Goal: Information Seeking & Learning: Understand process/instructions

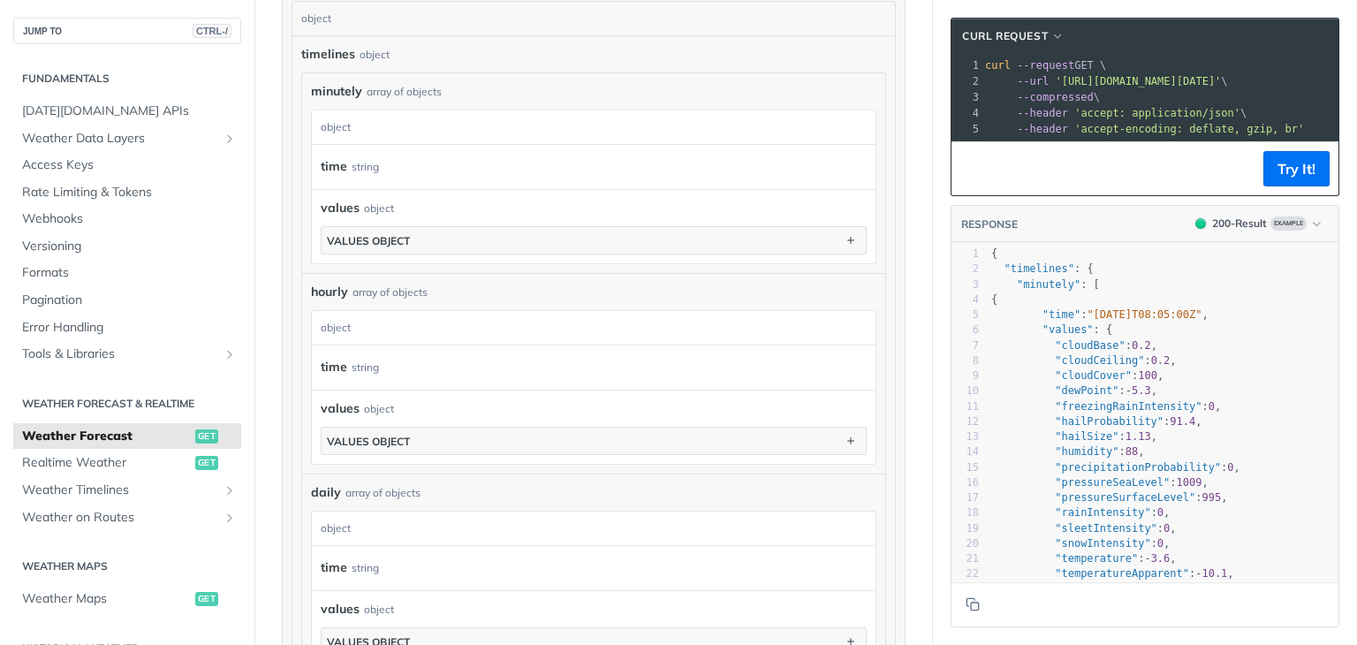
scroll to position [1060, 0]
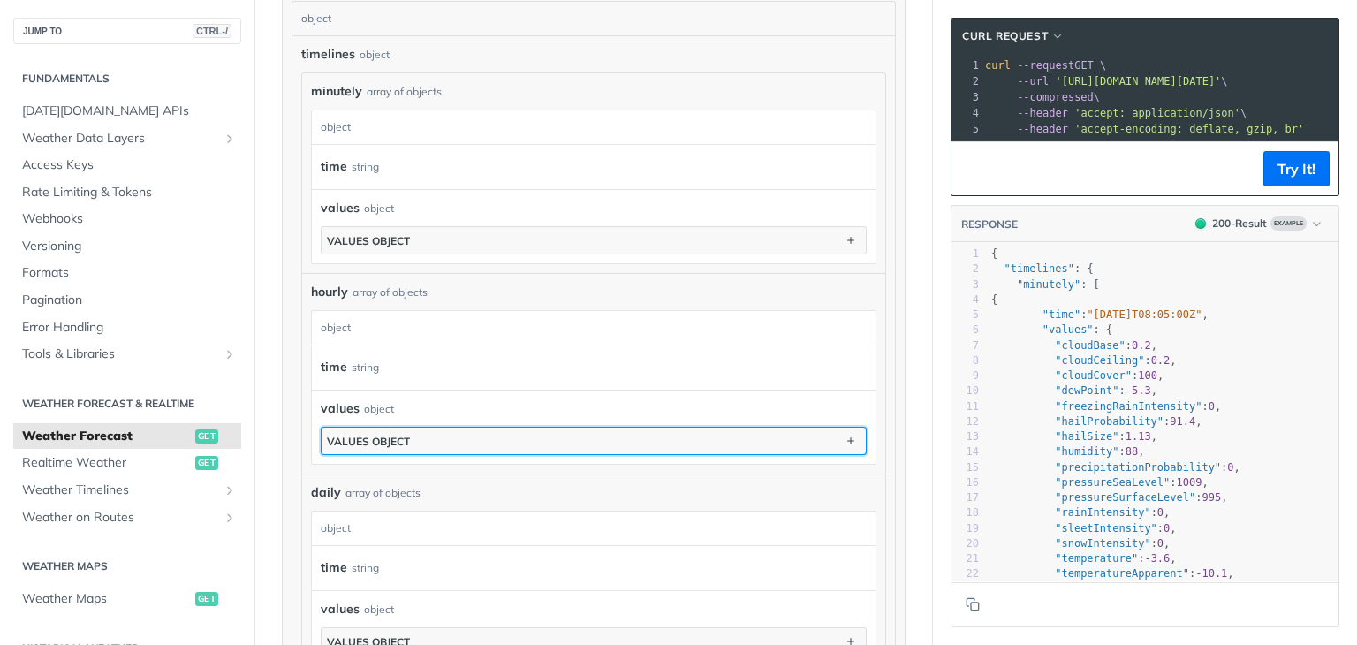
click at [384, 427] on button "values object" at bounding box center [594, 440] width 544 height 26
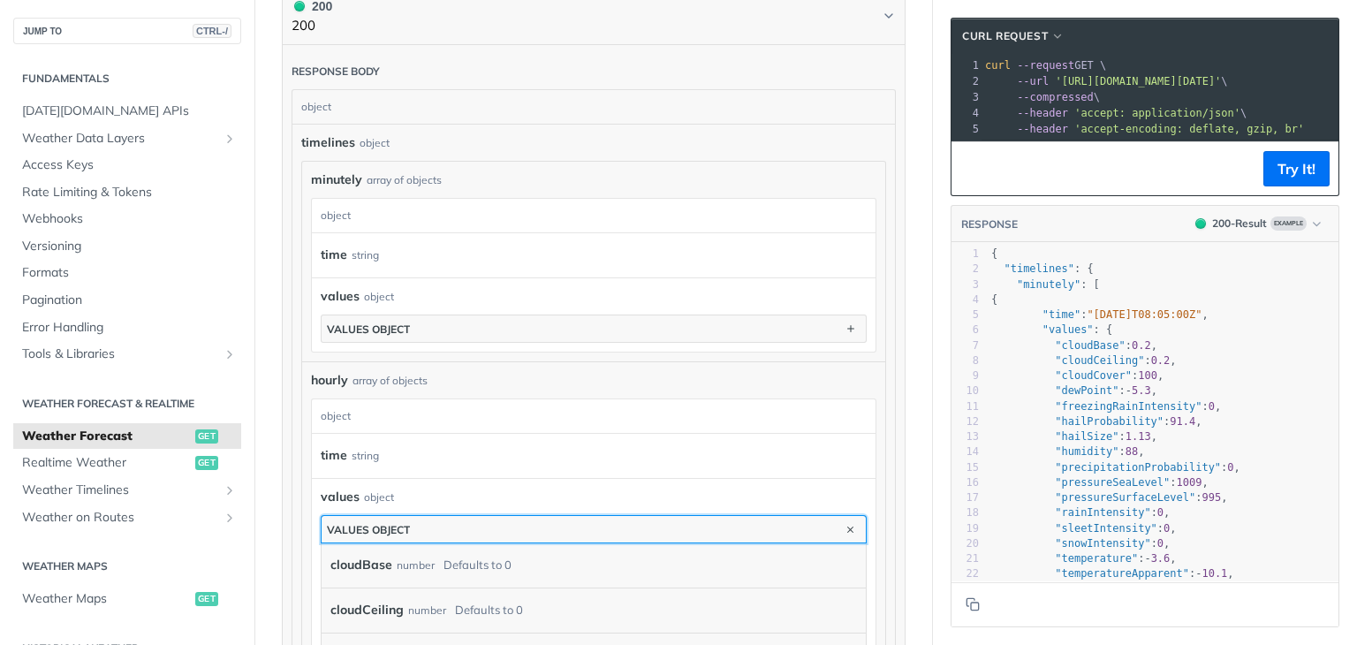
scroll to position [0, 0]
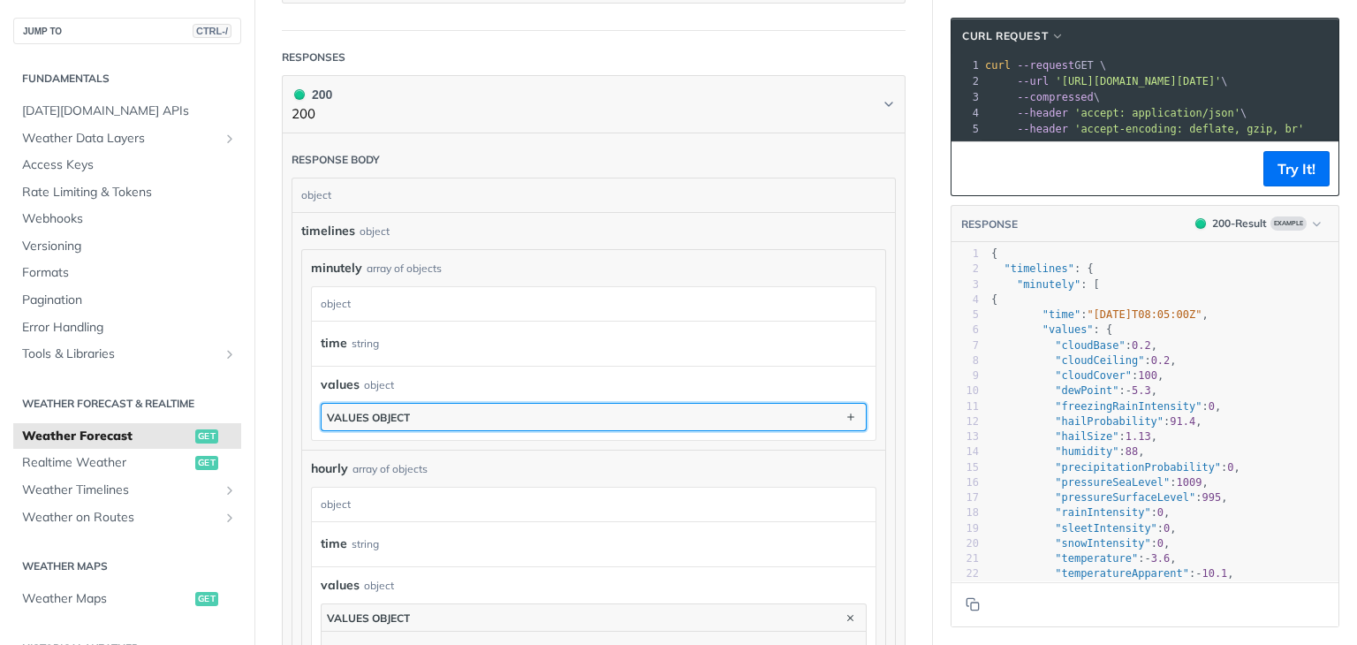
click at [443, 418] on button "values object" at bounding box center [594, 417] width 544 height 26
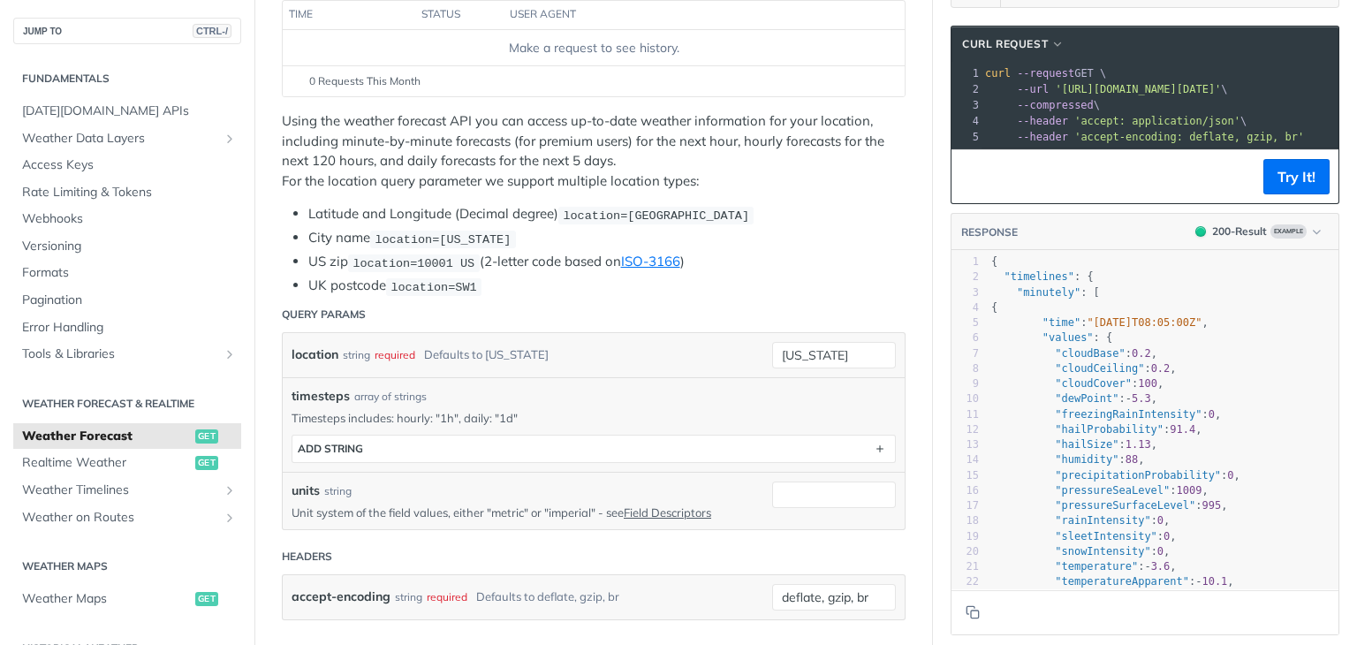
scroll to position [265, 0]
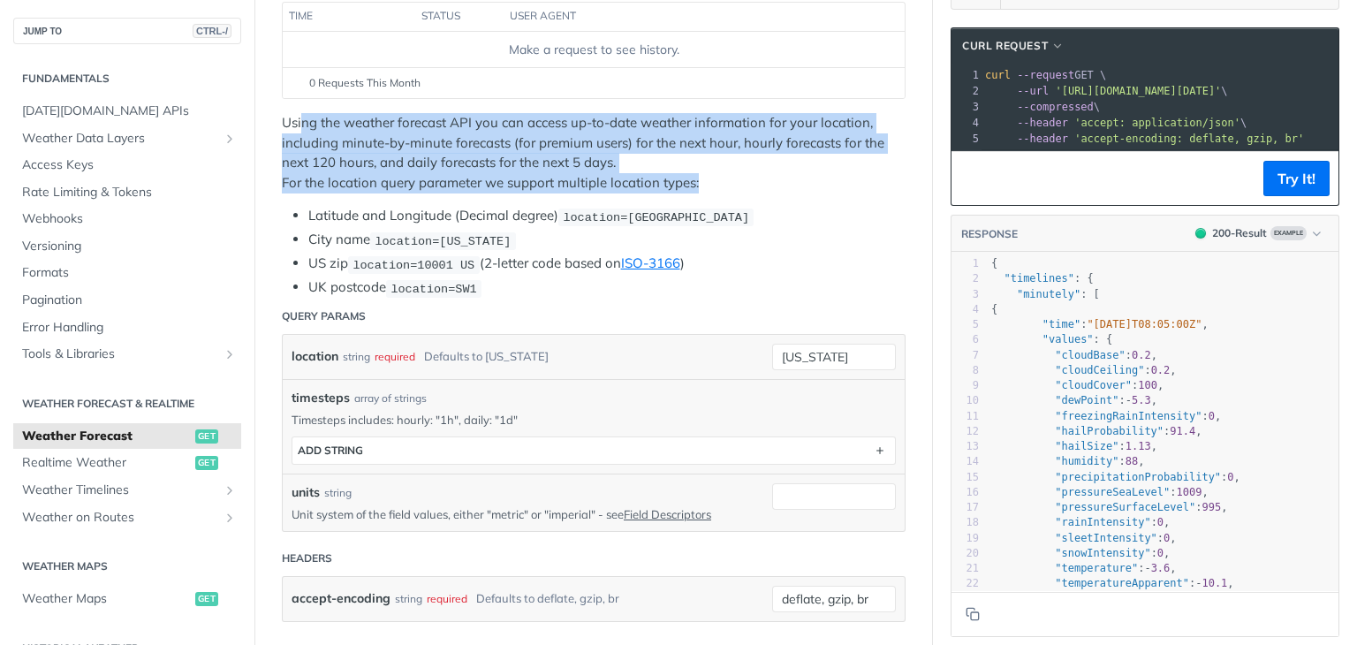
drag, startPoint x: 303, startPoint y: 112, endPoint x: 742, endPoint y: 174, distance: 443.3
click at [742, 174] on p "Using the weather forecast API you can access up-to-date weather information fo…" at bounding box center [594, 152] width 624 height 79
drag, startPoint x: 736, startPoint y: 186, endPoint x: 311, endPoint y: 123, distance: 429.6
click at [311, 123] on p "Using the weather forecast API you can access up-to-date weather information fo…" at bounding box center [594, 152] width 624 height 79
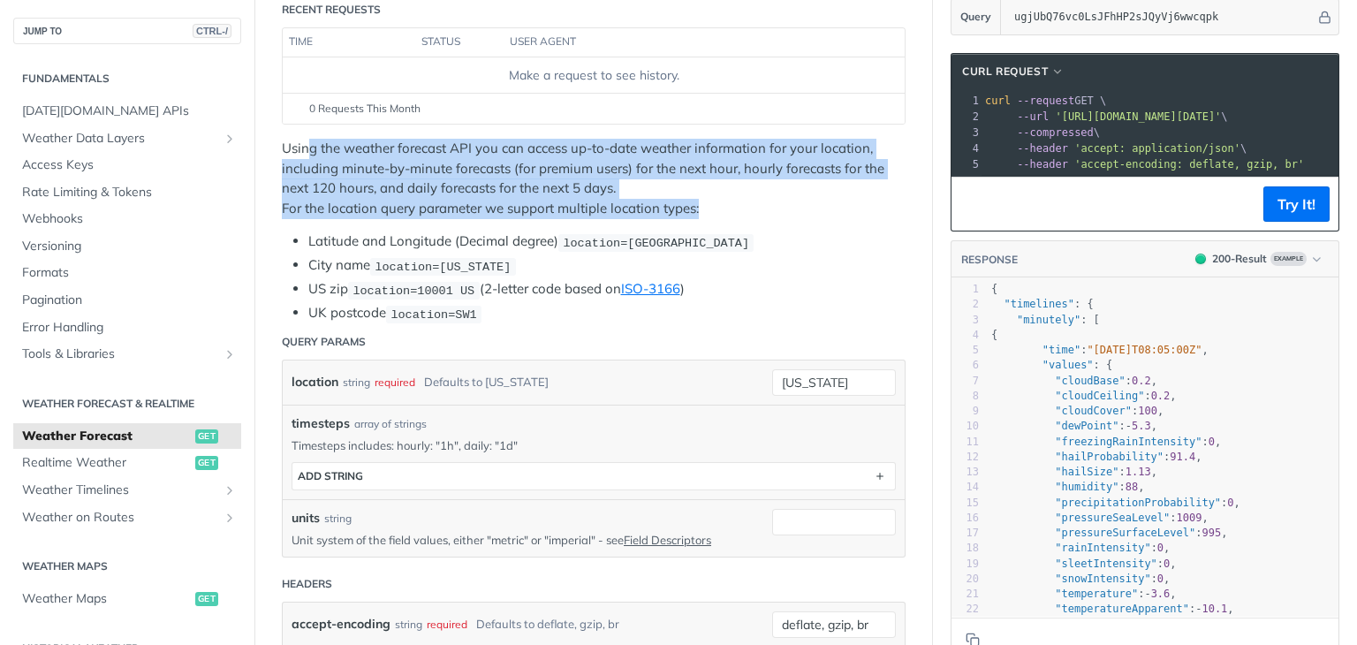
scroll to position [0, 0]
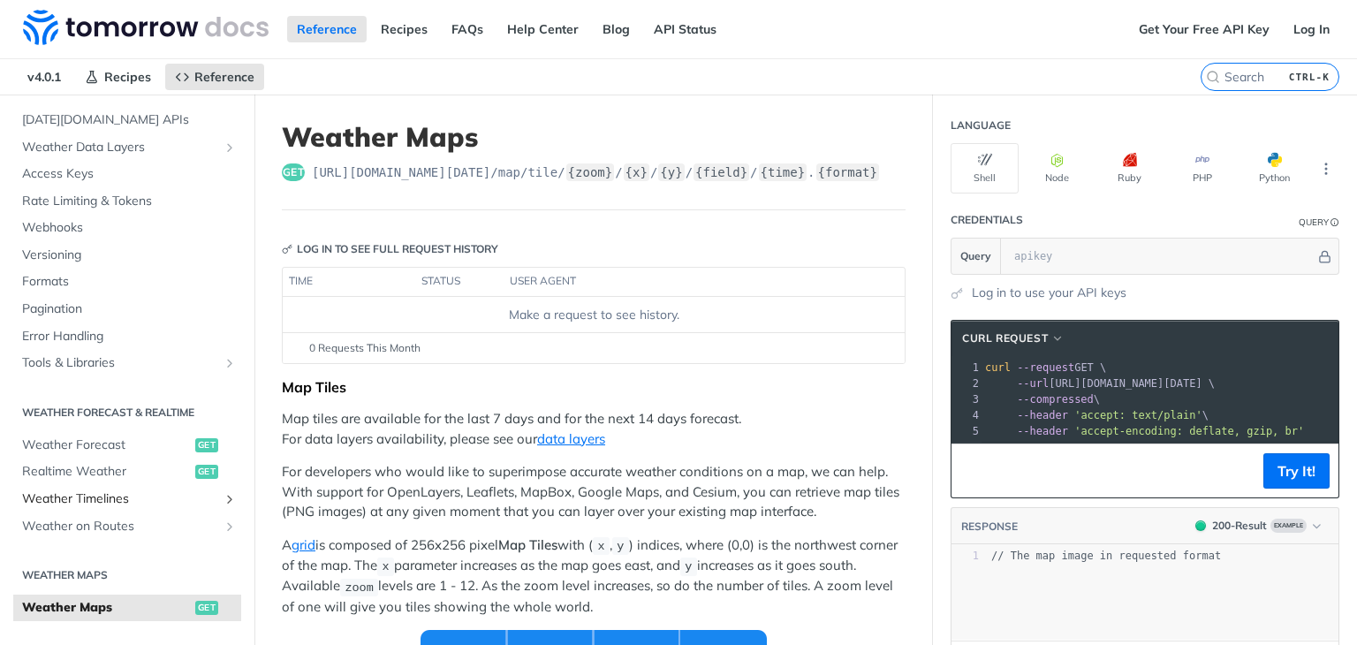
scroll to position [88, 0]
click at [95, 456] on link "Realtime Weather get" at bounding box center [127, 469] width 228 height 26
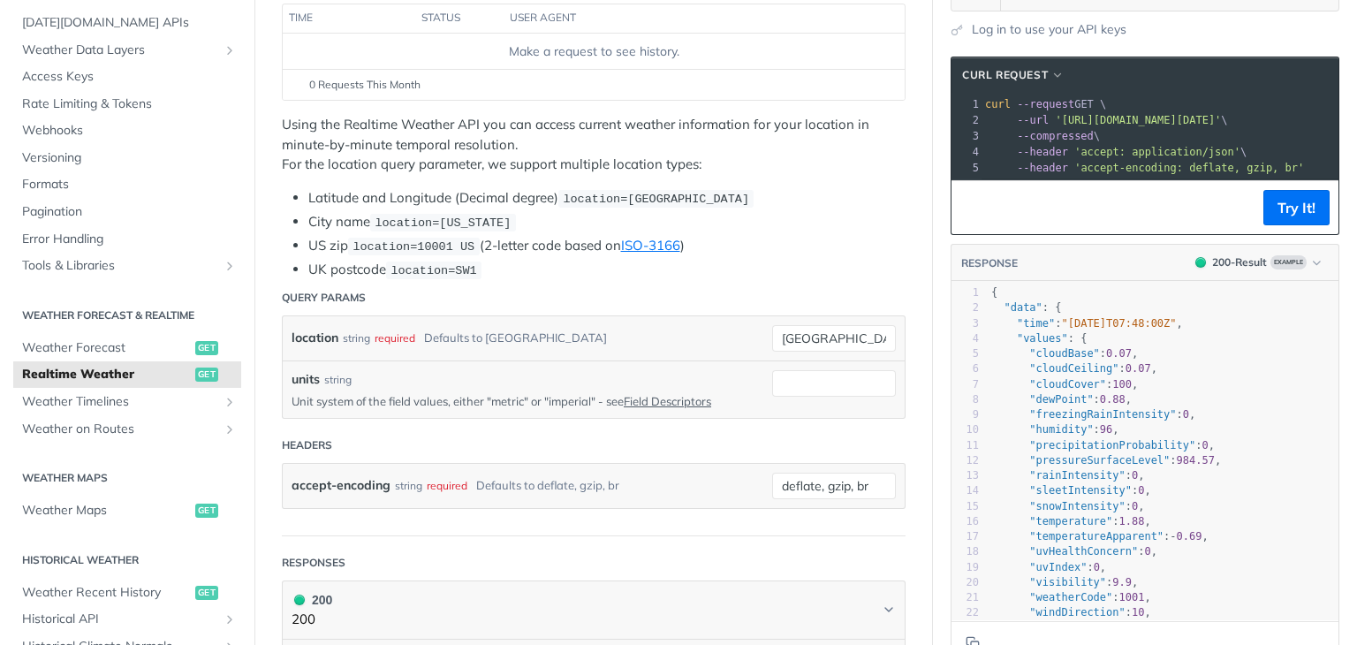
scroll to position [265, 0]
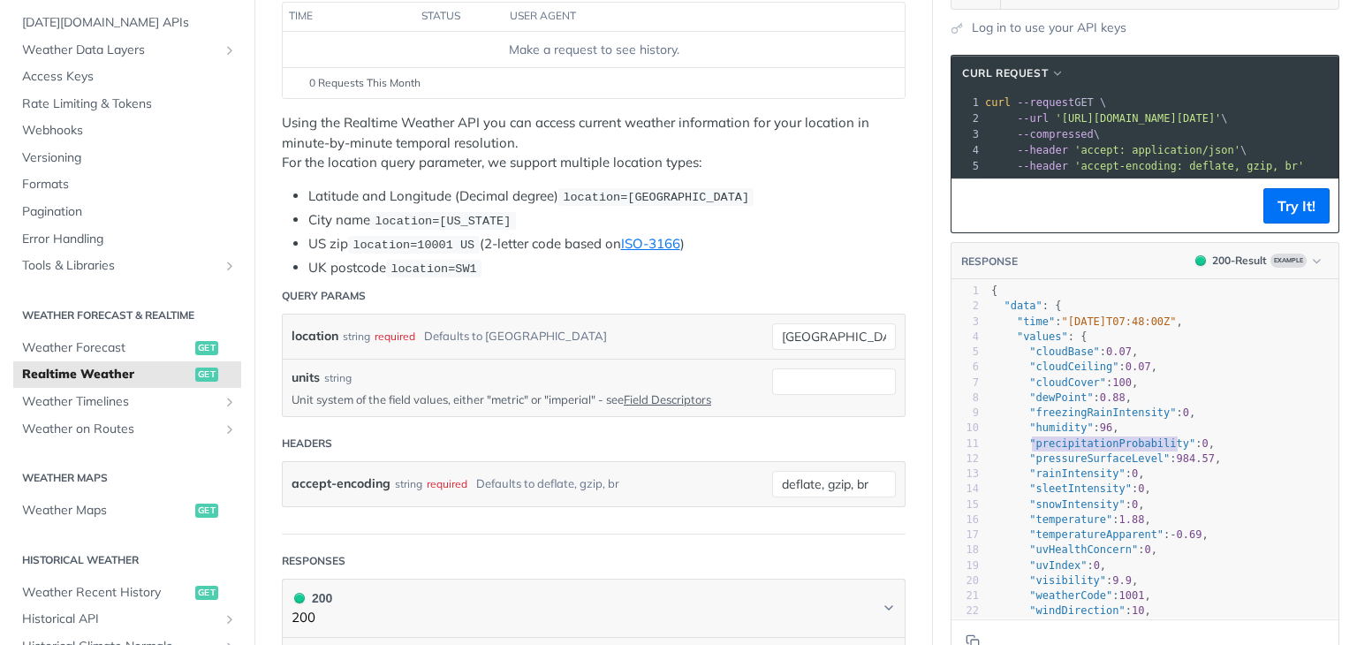
type textarea "precipitationProbability"
drag, startPoint x: 1018, startPoint y: 449, endPoint x: 1160, endPoint y: 458, distance: 142.5
click at [1160, 450] on span ""precipitationProbability"" at bounding box center [1112, 443] width 166 height 12
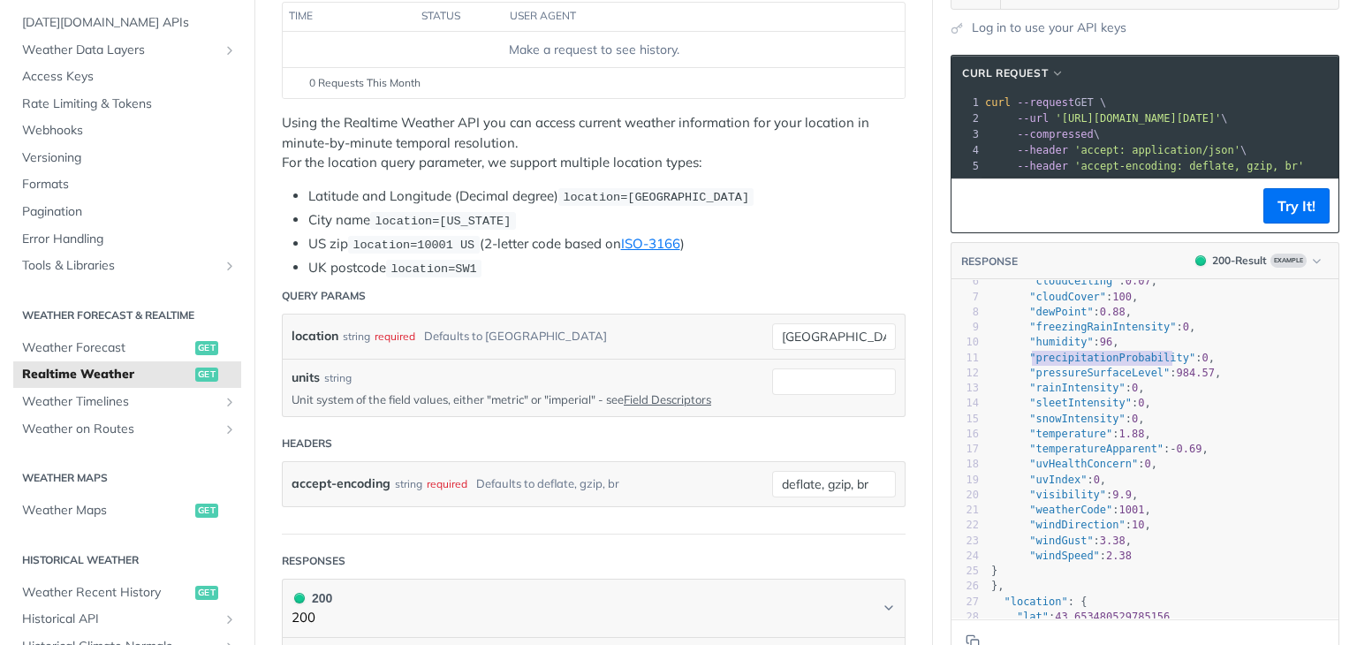
scroll to position [87, 0]
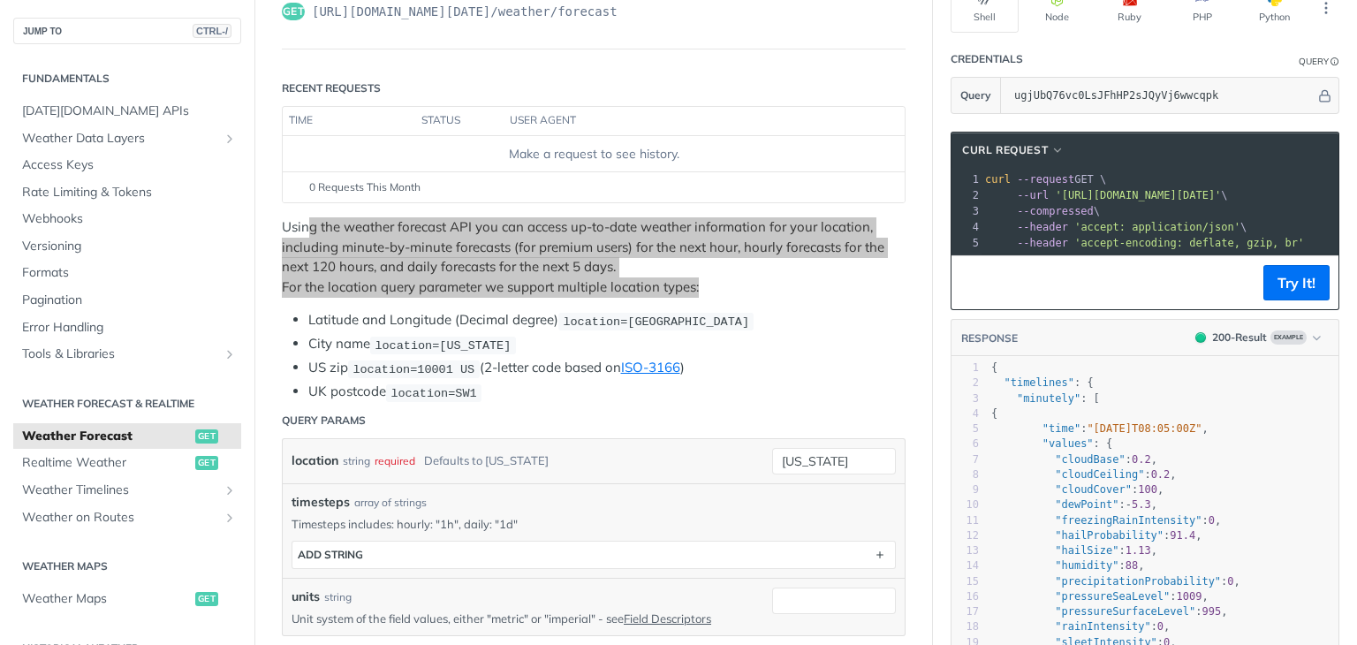
scroll to position [177, 0]
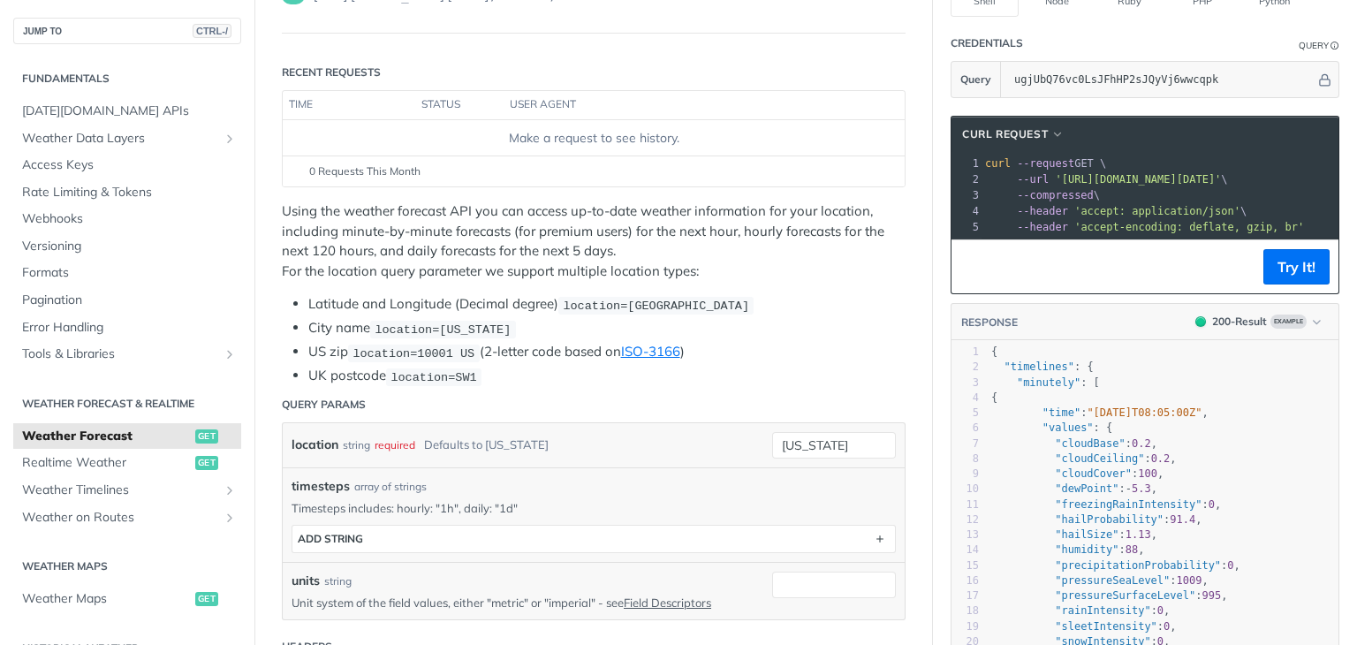
click at [485, 303] on li "Latitude and Longitude (Decimal degree) location=[GEOGRAPHIC_DATA]" at bounding box center [606, 304] width 597 height 20
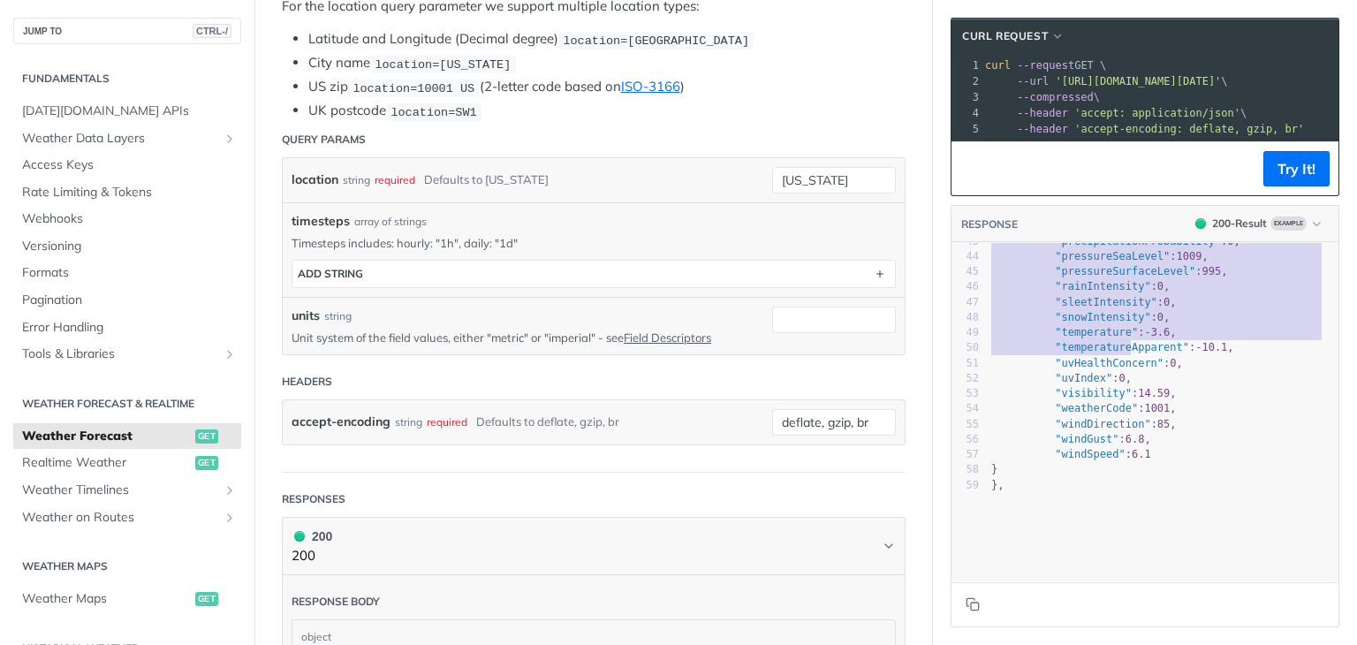
scroll to position [760, 0]
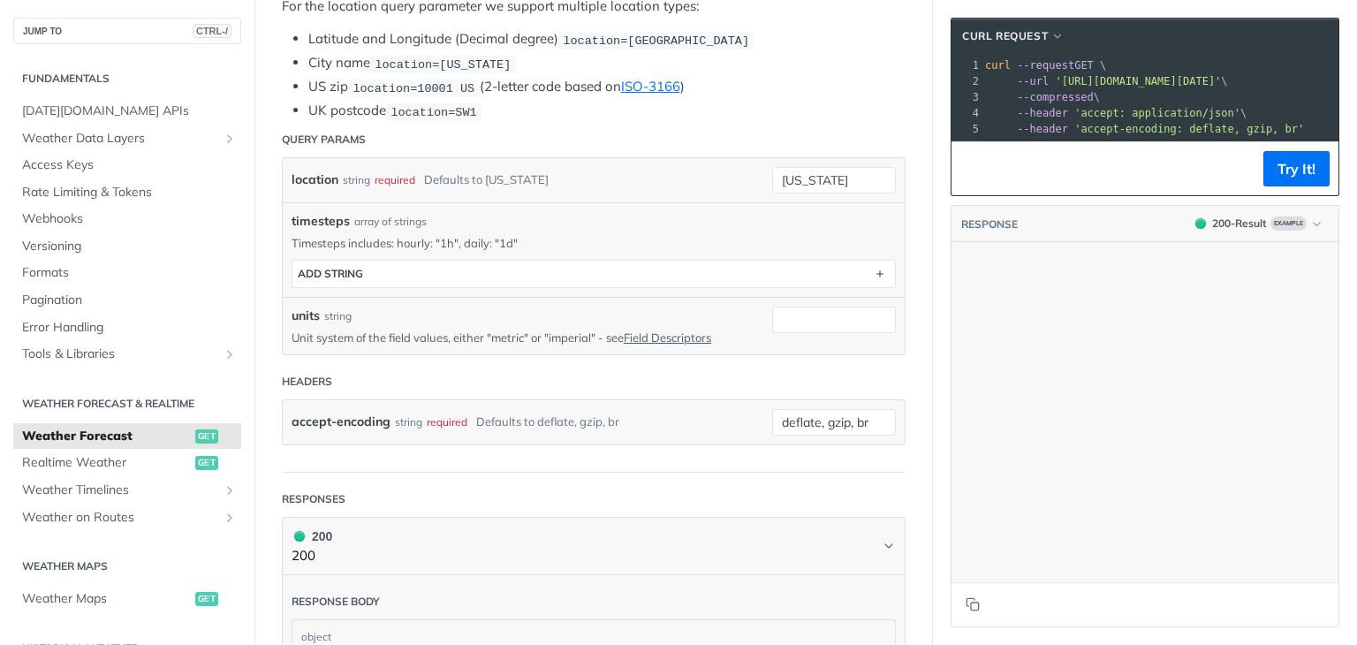
type textarea "{ "timelines": { "minutely": [ { "time": "2025-02-09T08:05:00Z", "values": { "c…"
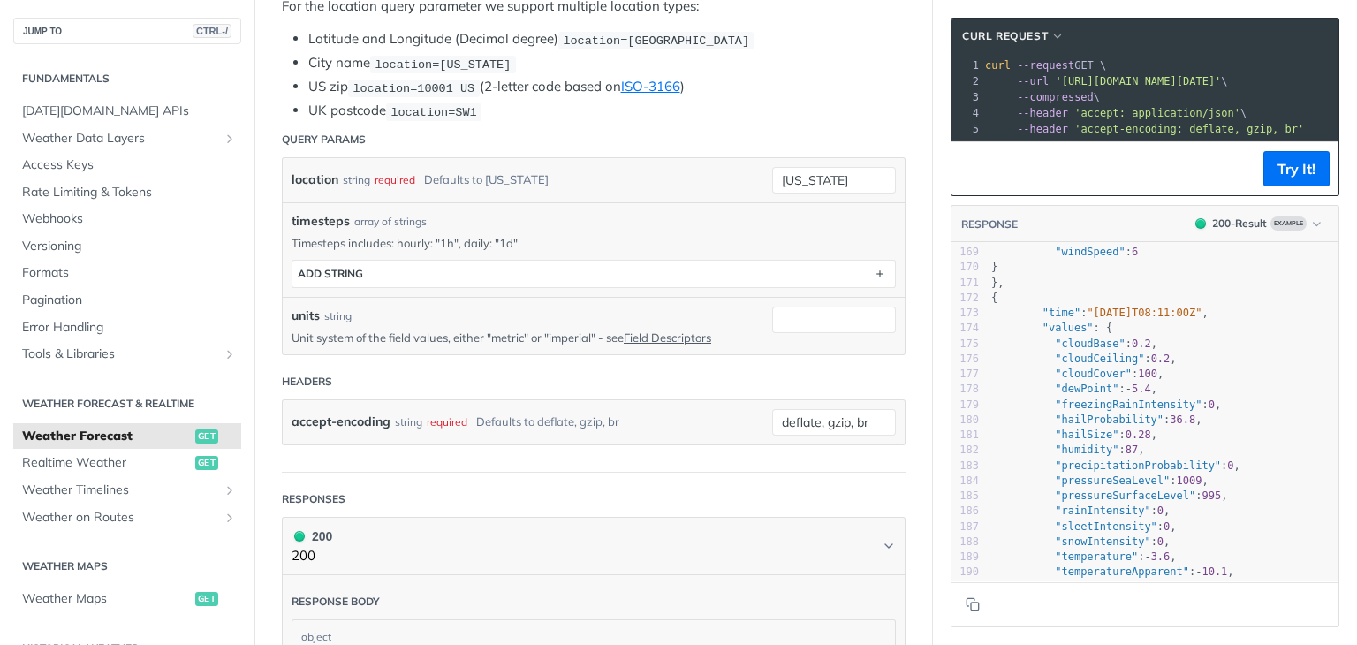
type textarea "{ "timelines": { "minutely": [ { "time": "2025-02-09T08:05:00Z", "values": { "c…"
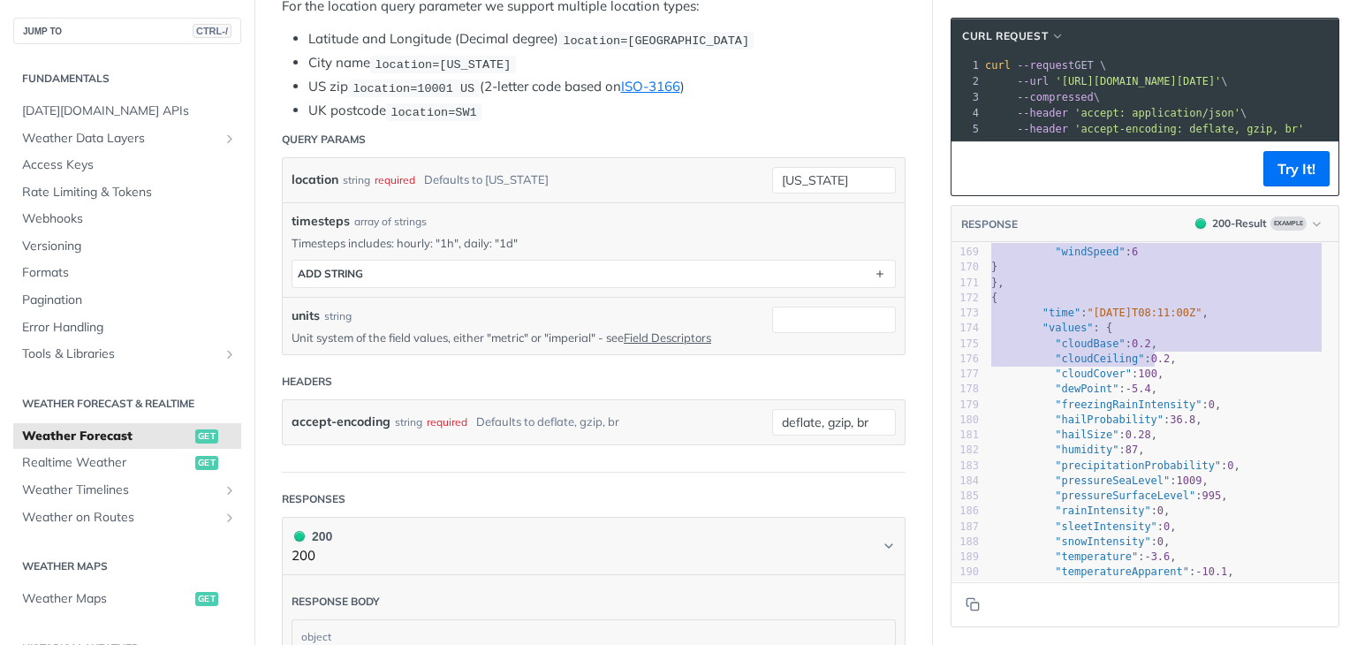
drag, startPoint x: 980, startPoint y: 271, endPoint x: 1139, endPoint y: 377, distance: 191.8
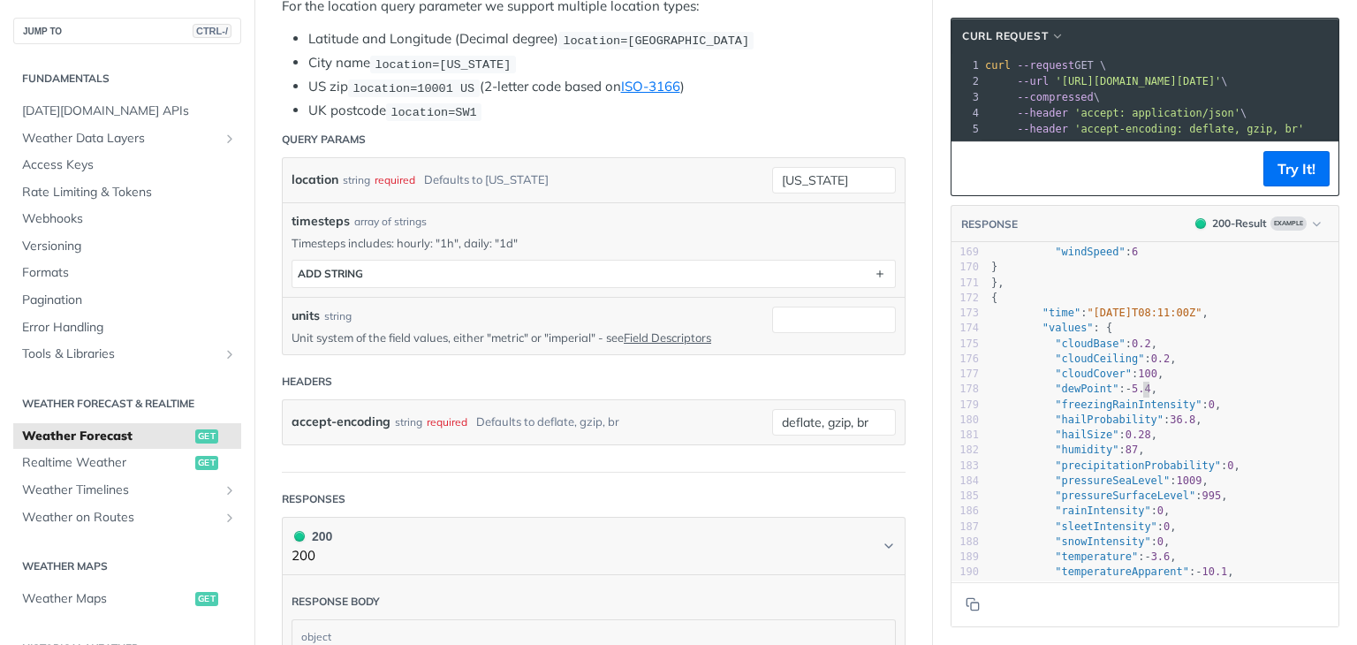
click at [1131, 395] on span ""dewPoint" : - 5.4 ," at bounding box center [1074, 388] width 166 height 12
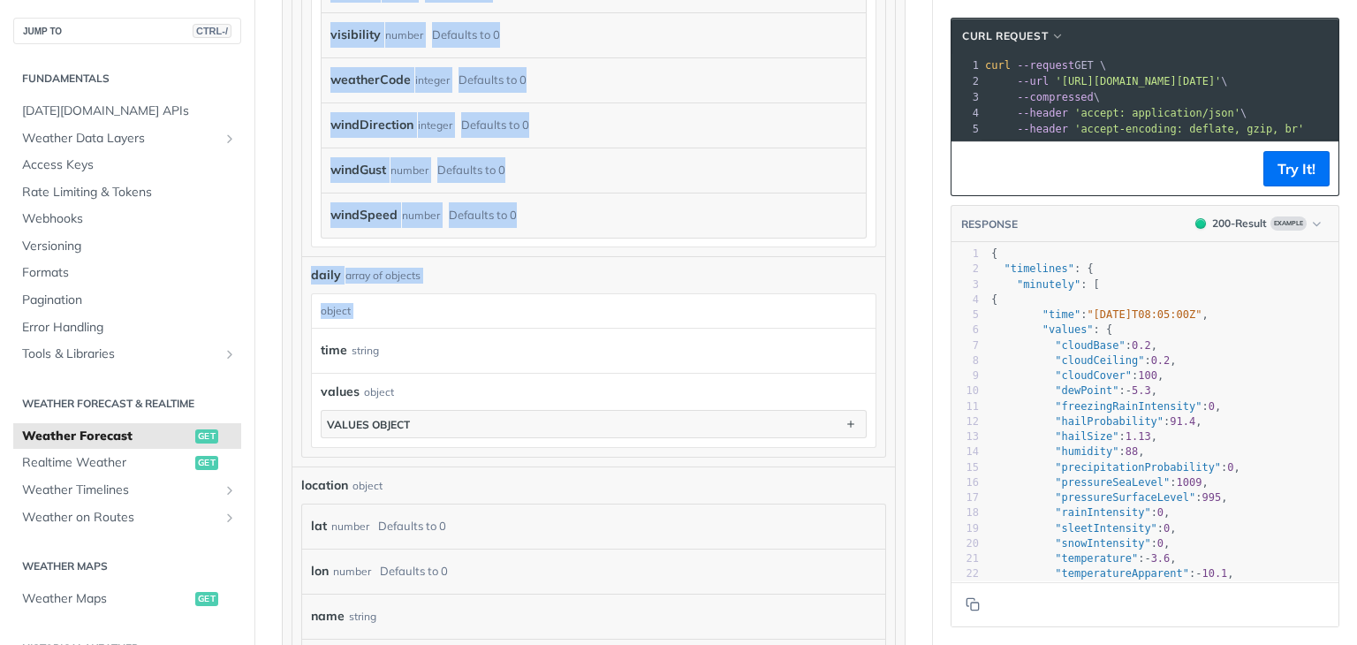
drag, startPoint x: 287, startPoint y: 376, endPoint x: 290, endPoint y: 351, distance: 25.8
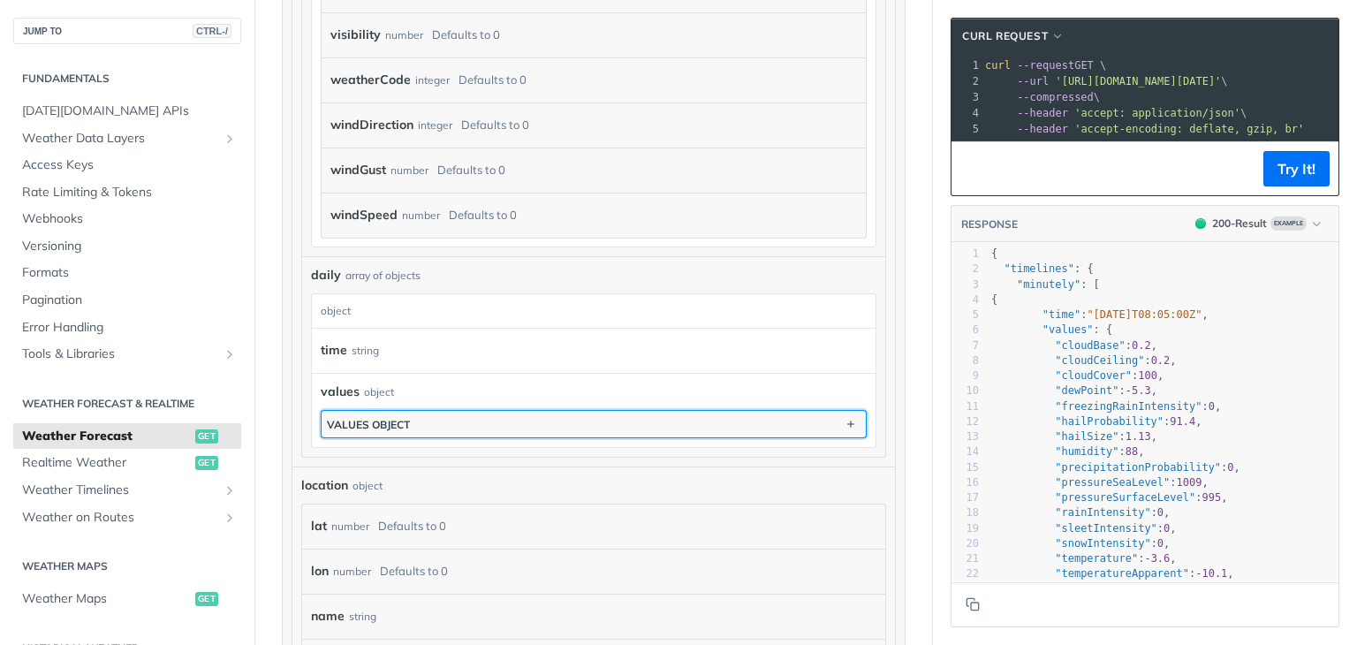
click at [357, 431] on div "values object" at bounding box center [368, 424] width 83 height 13
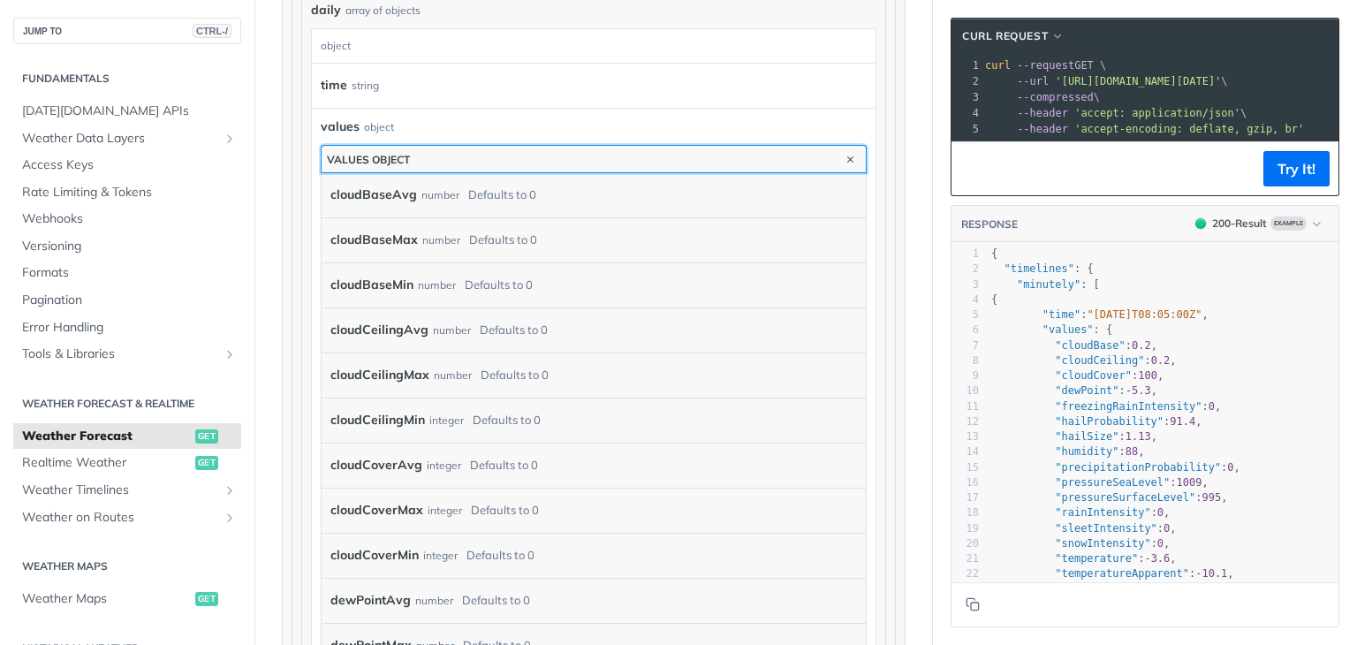
click at [396, 166] on div "values object" at bounding box center [368, 159] width 83 height 13
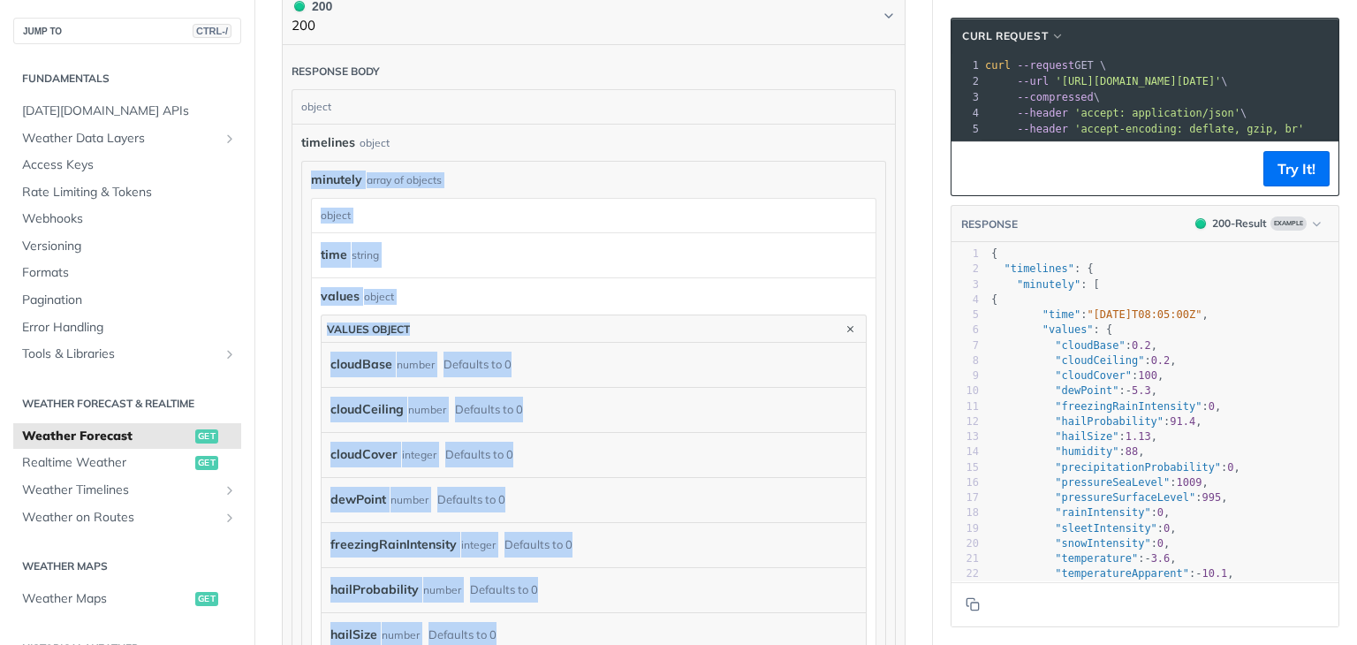
drag, startPoint x: 558, startPoint y: 407, endPoint x: 289, endPoint y: 174, distance: 356.3
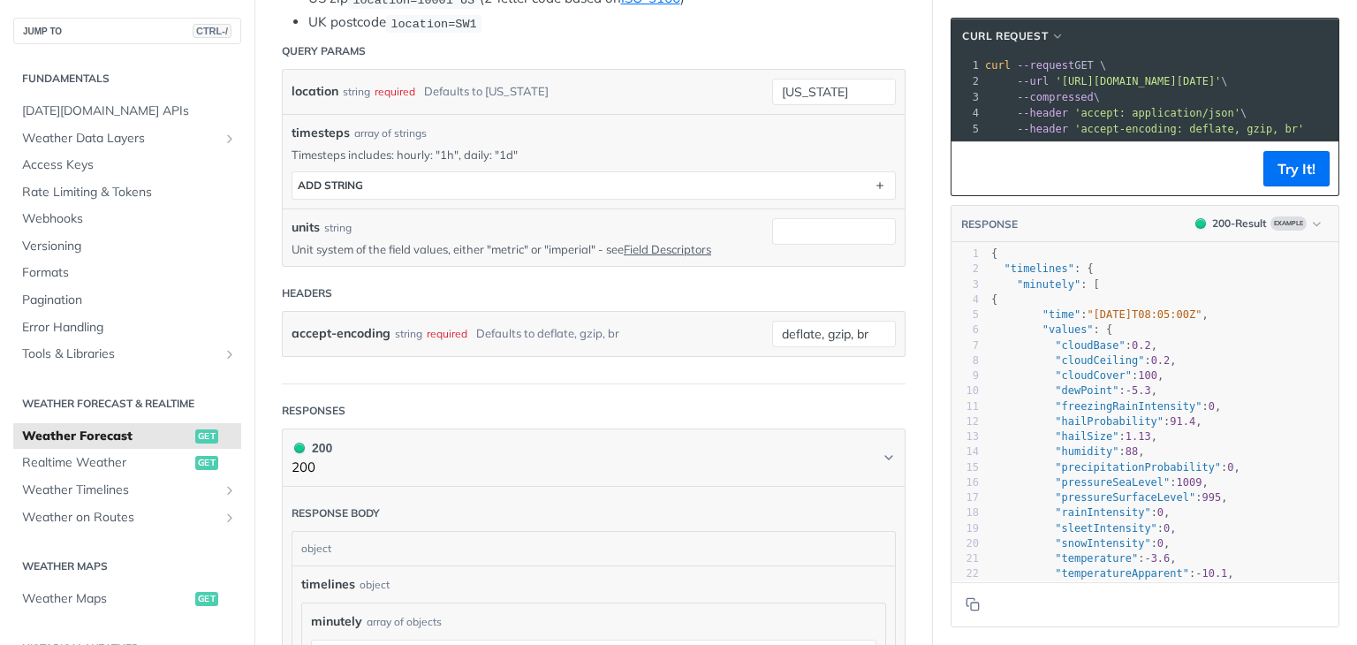
click at [346, 299] on header "Headers" at bounding box center [594, 293] width 624 height 35
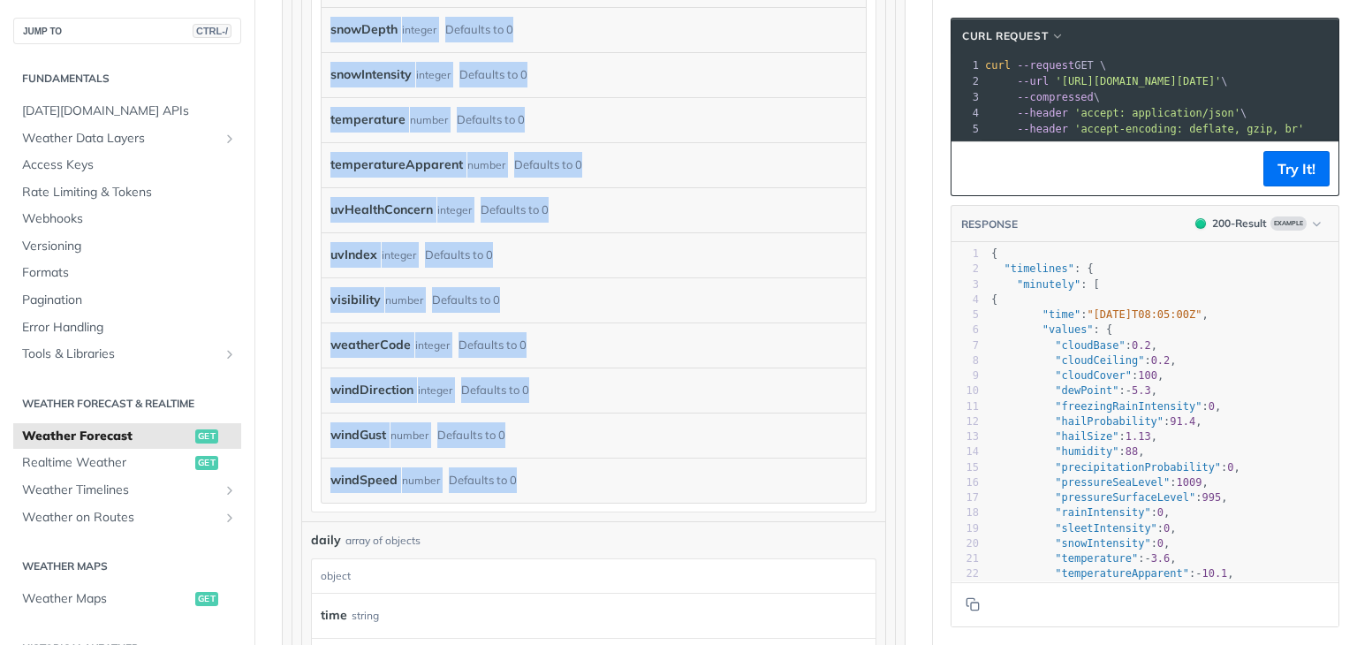
drag, startPoint x: 280, startPoint y: 205, endPoint x: 532, endPoint y: 488, distance: 378.5
copy article "Using the weather forecast API you can access up-to-date weather information fo…"
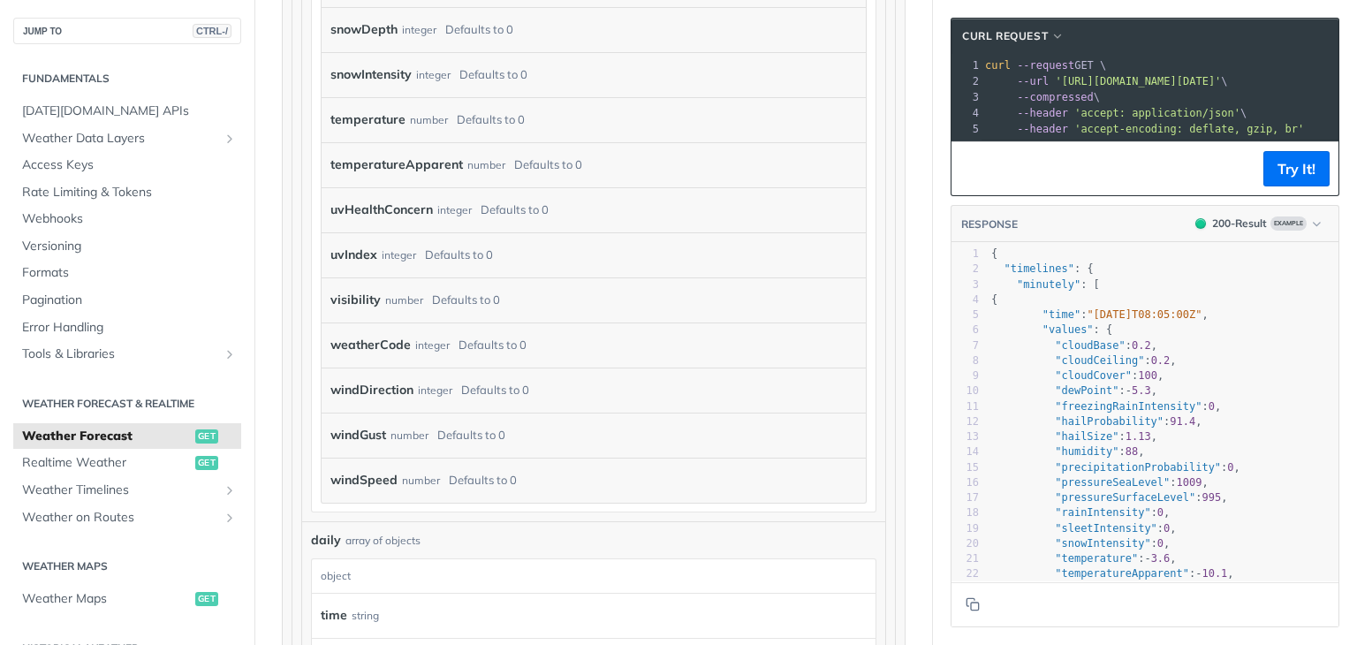
click at [1096, 367] on span ""cloudCeiling"" at bounding box center [1099, 360] width 89 height 12
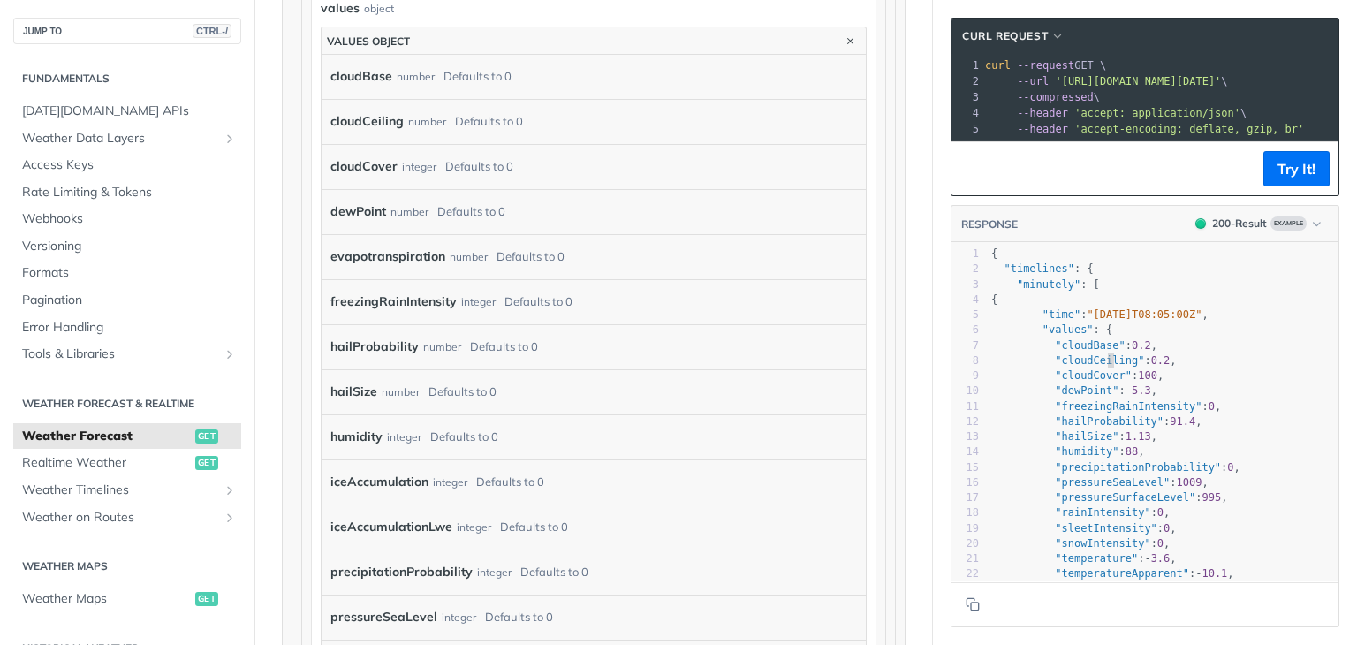
click at [1199, 383] on pre ""cloudCover" : 100 ," at bounding box center [1162, 375] width 351 height 15
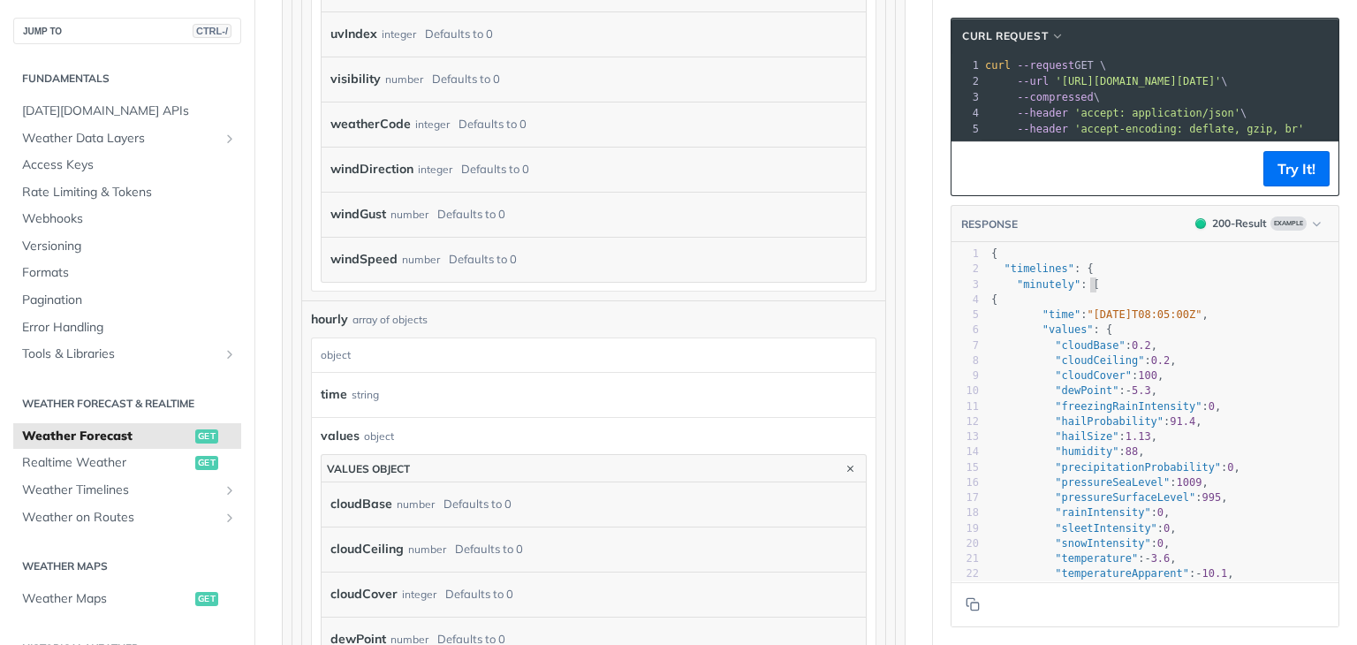
click at [1275, 292] on pre ""minutely" : [" at bounding box center [1162, 284] width 351 height 15
type textarea "​"
drag, startPoint x: 1261, startPoint y: 301, endPoint x: 1298, endPoint y: 306, distance: 37.5
click at [1298, 306] on pre "{" at bounding box center [1162, 299] width 351 height 15
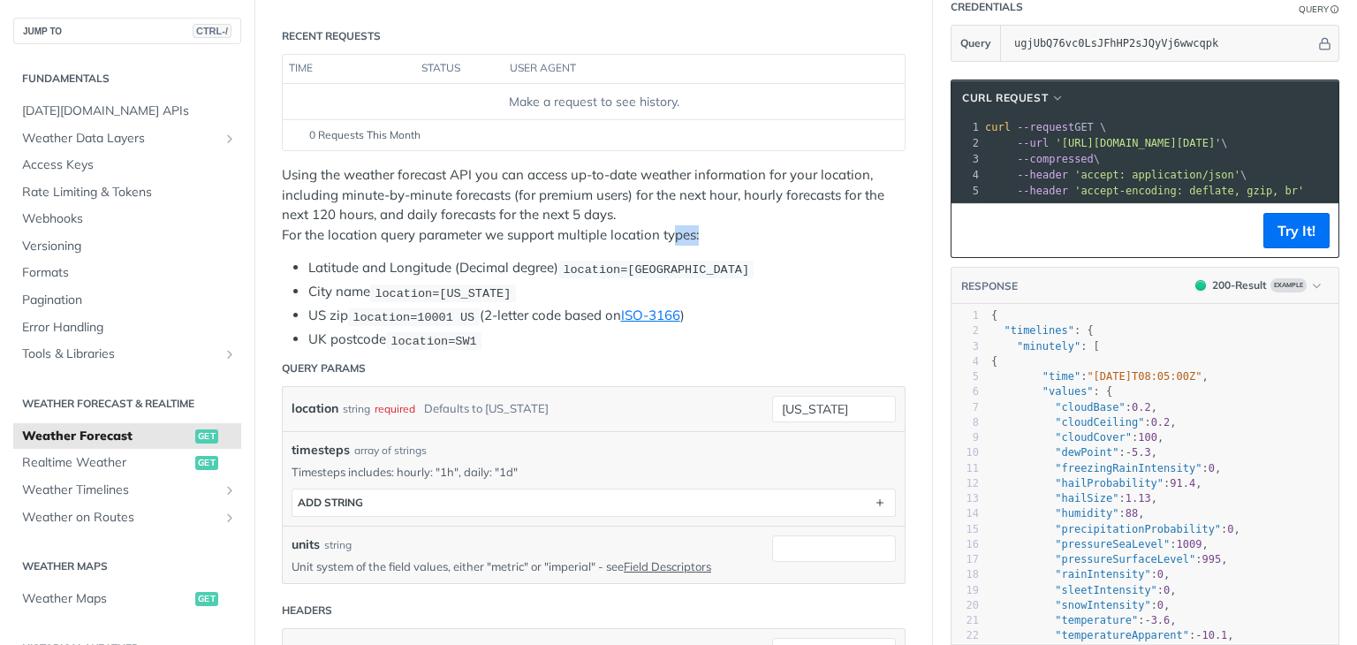
drag, startPoint x: 674, startPoint y: 224, endPoint x: 756, endPoint y: 231, distance: 82.4
click at [756, 231] on p "Using the weather forecast API you can access up-to-date weather information fo…" at bounding box center [594, 204] width 624 height 79
click at [760, 227] on p "Using the weather forecast API you can access up-to-date weather information fo…" at bounding box center [594, 204] width 624 height 79
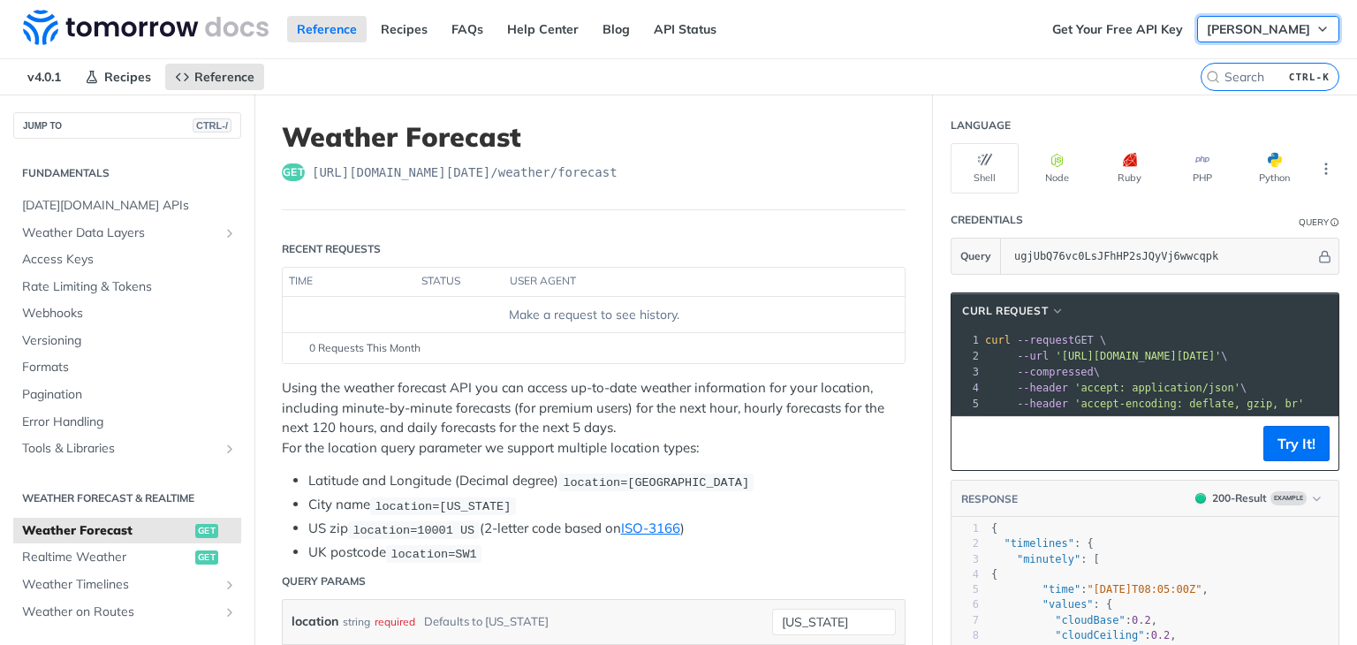
click at [1315, 29] on icon "button" at bounding box center [1322, 29] width 14 height 14
